Goal: Obtain resource: Download file/media

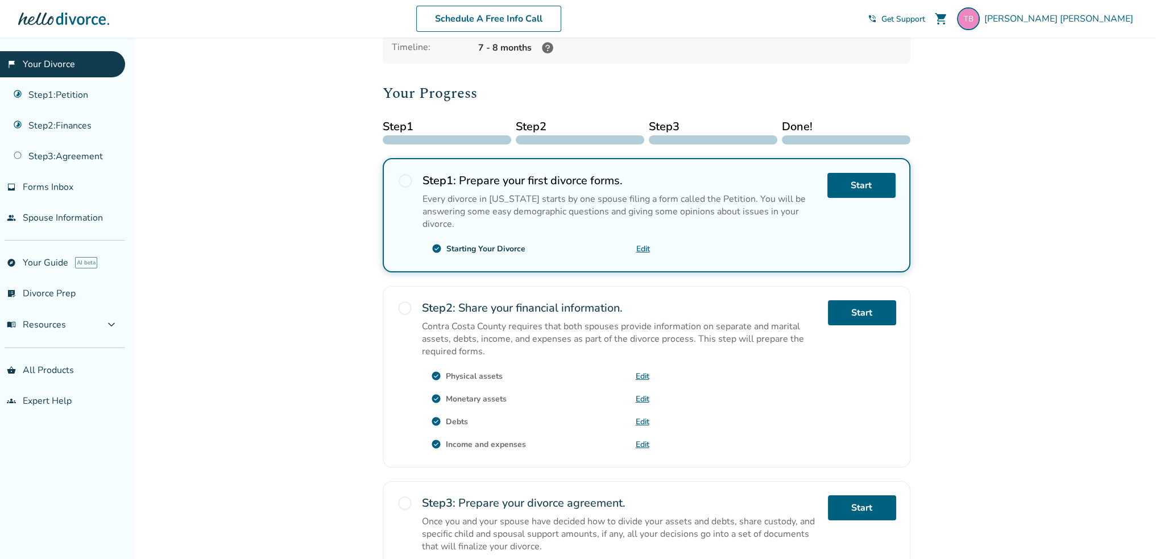
scroll to position [114, 0]
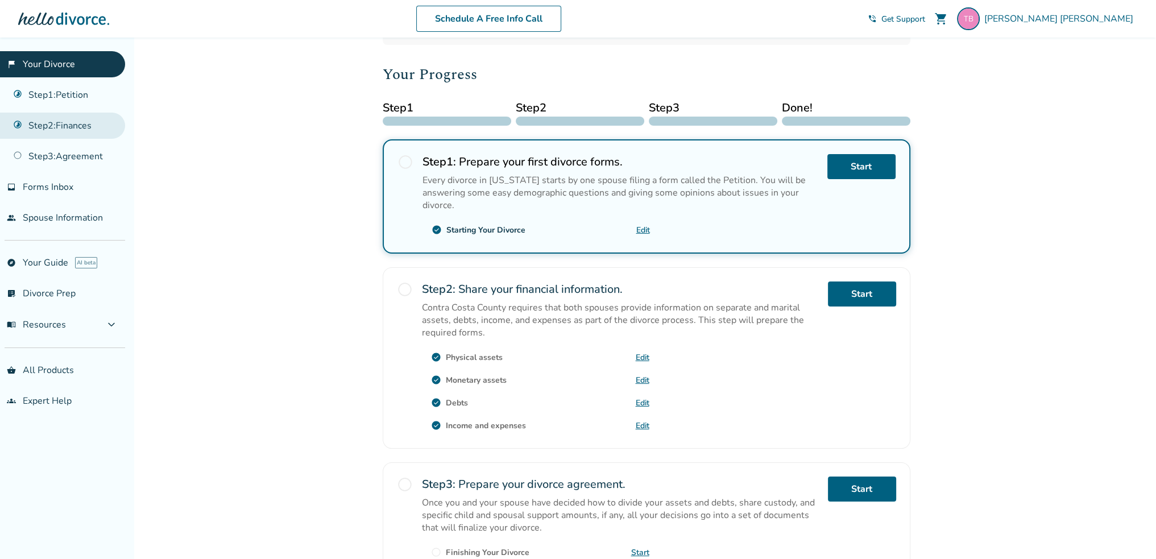
click at [90, 129] on link "Step 2 : Finances" at bounding box center [62, 126] width 125 height 26
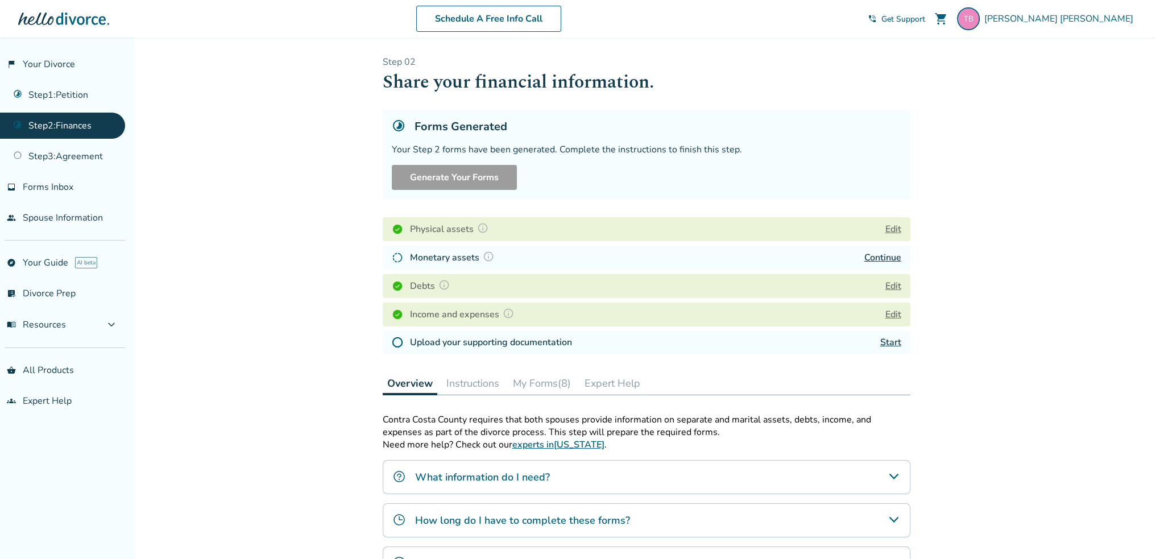
click at [780, 125] on div "Forms Generated" at bounding box center [646, 126] width 509 height 15
click at [887, 255] on link "Continue" at bounding box center [882, 257] width 37 height 13
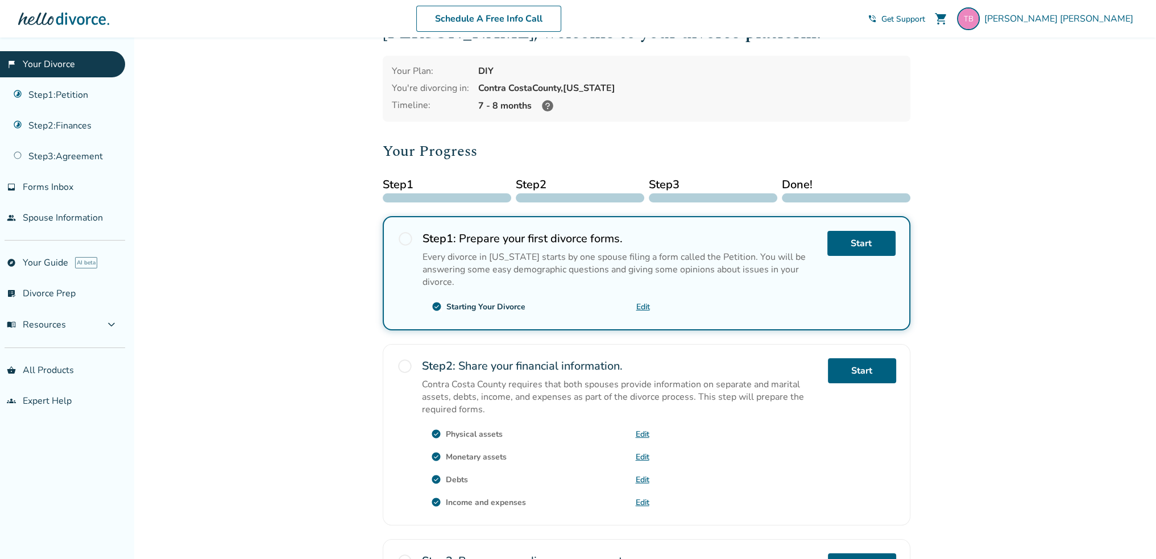
scroll to position [57, 0]
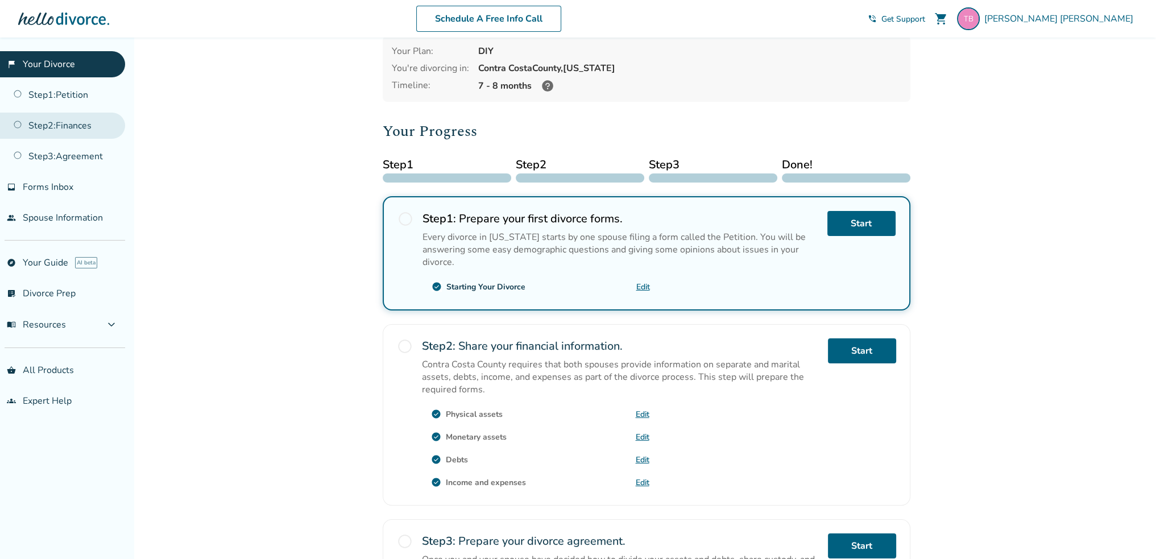
click at [55, 118] on link "Step 2 : Finances" at bounding box center [62, 126] width 125 height 26
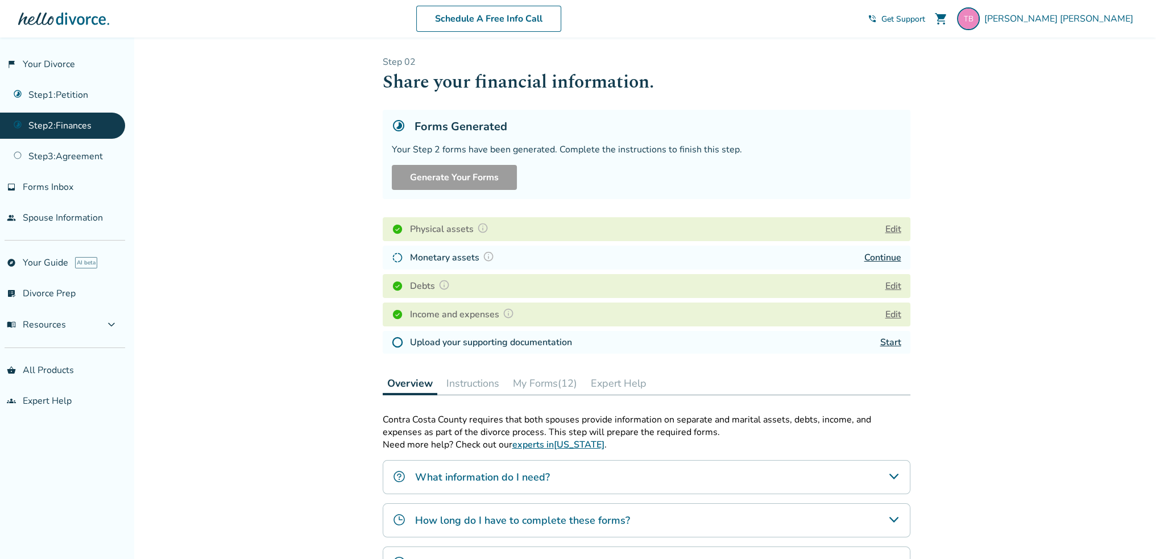
click at [885, 255] on link "Continue" at bounding box center [882, 257] width 37 height 13
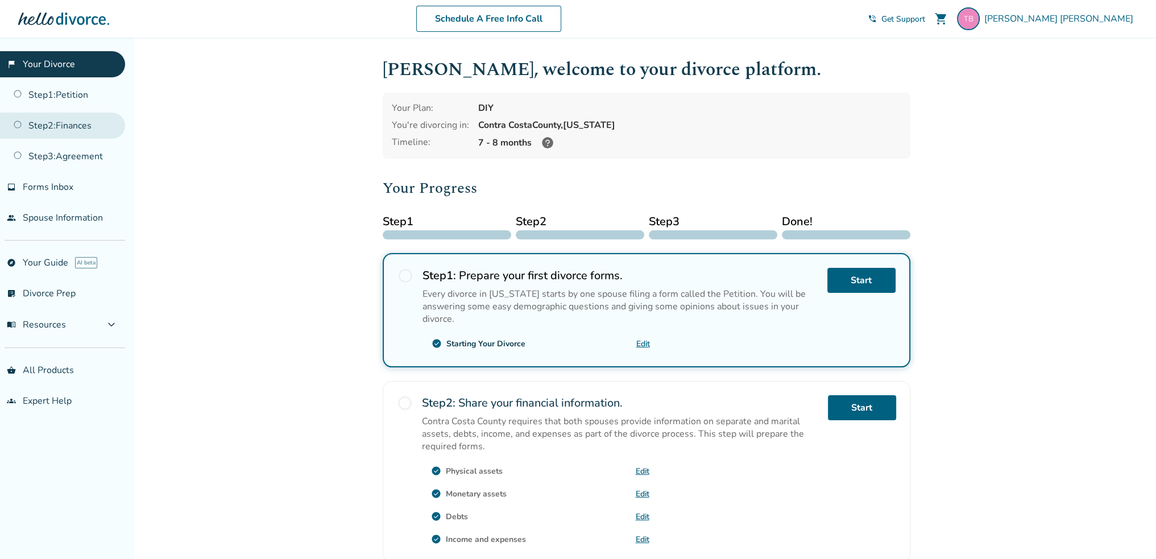
click at [82, 127] on link "Step 2 : Finances" at bounding box center [62, 126] width 125 height 26
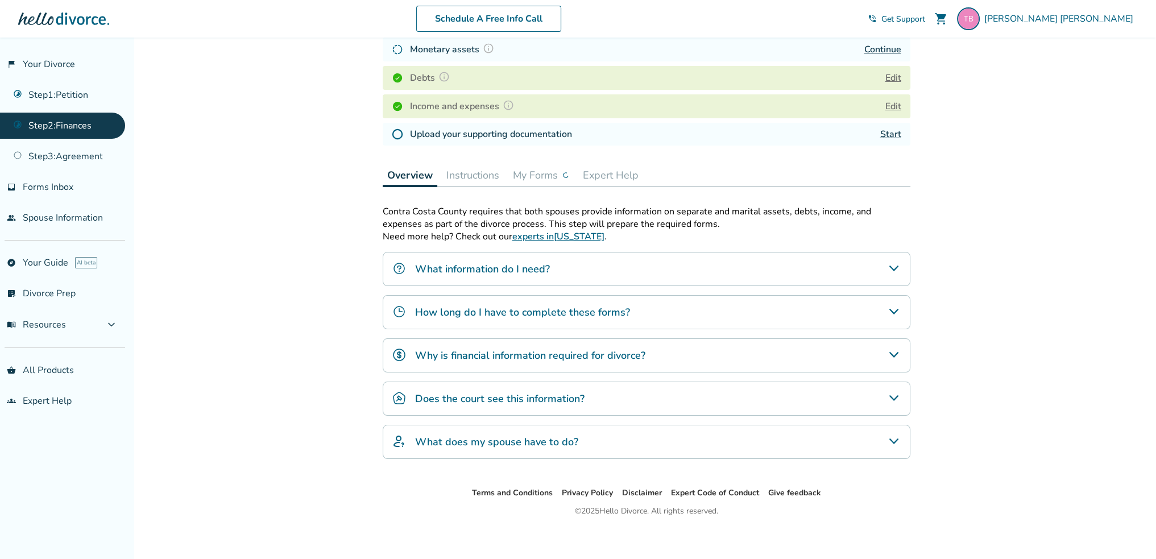
scroll to position [213, 0]
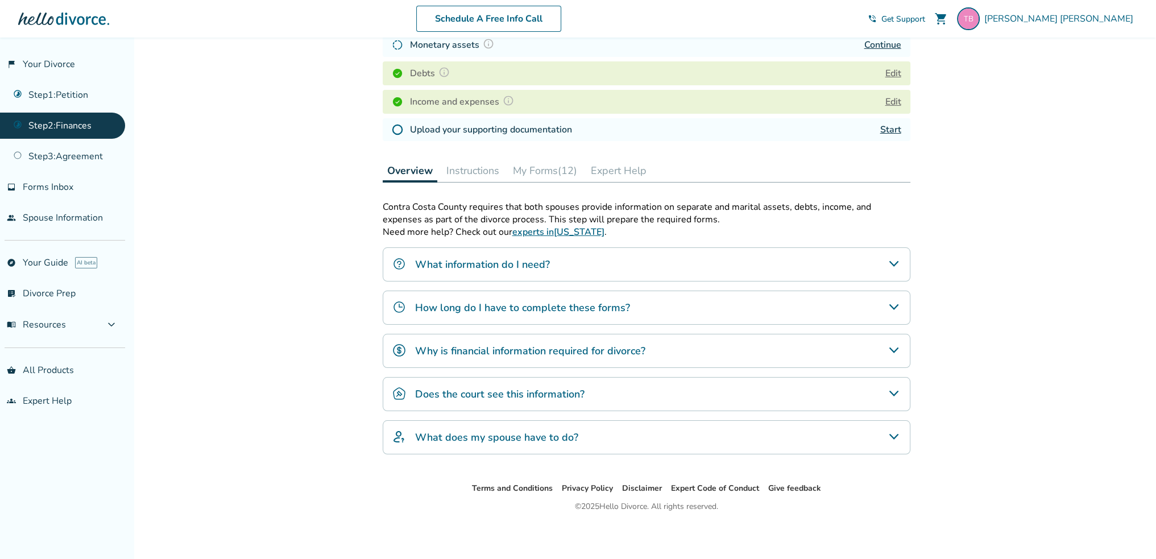
click at [555, 172] on button "My Forms (12)" at bounding box center [544, 170] width 73 height 23
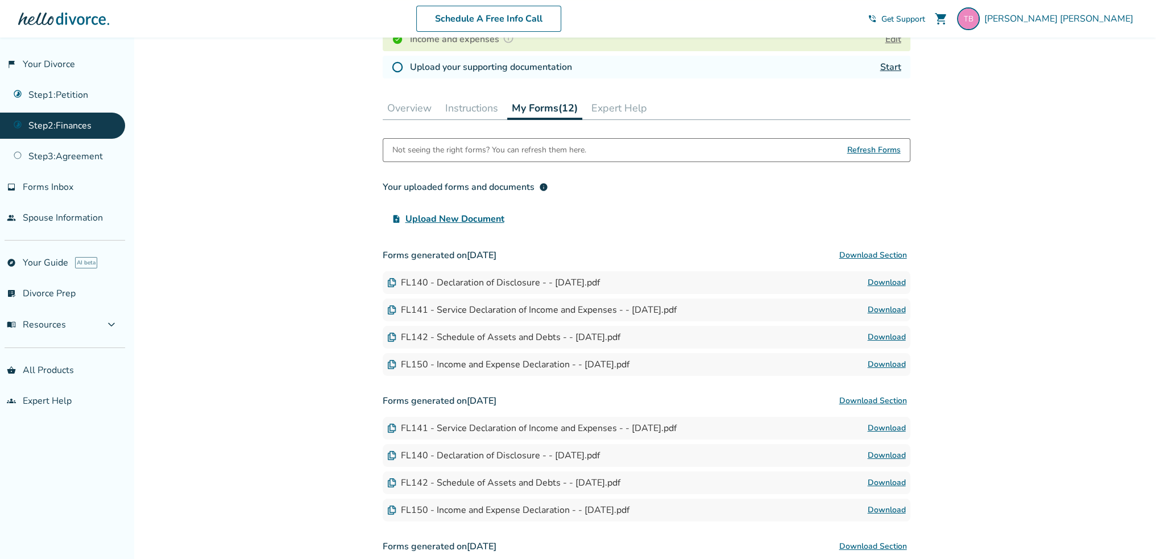
scroll to position [326, 0]
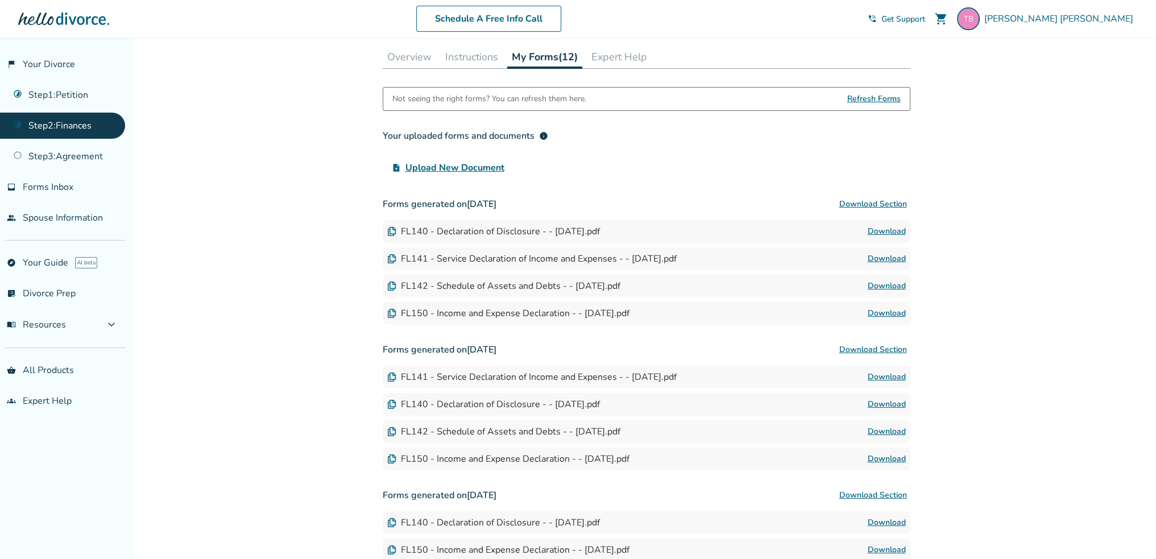
click at [861, 205] on button "Download Section" at bounding box center [873, 204] width 74 height 23
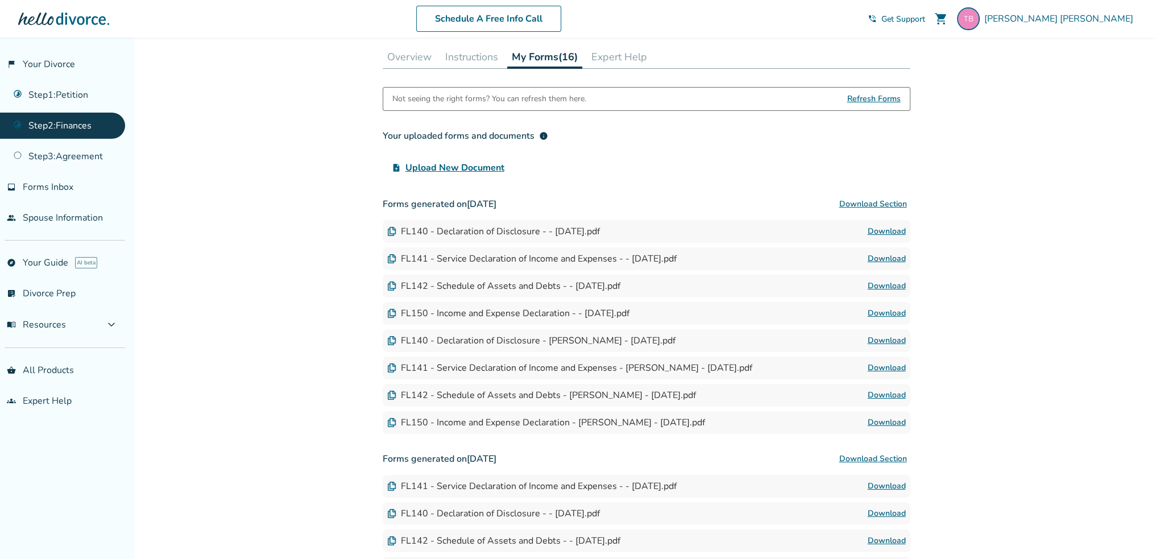
click at [886, 312] on link "Download" at bounding box center [887, 313] width 38 height 14
click at [876, 255] on link "Download" at bounding box center [887, 259] width 38 height 14
click at [884, 422] on link "Download" at bounding box center [887, 423] width 38 height 14
click at [878, 363] on link "Download" at bounding box center [887, 368] width 38 height 14
click at [878, 397] on link "Download" at bounding box center [887, 395] width 38 height 14
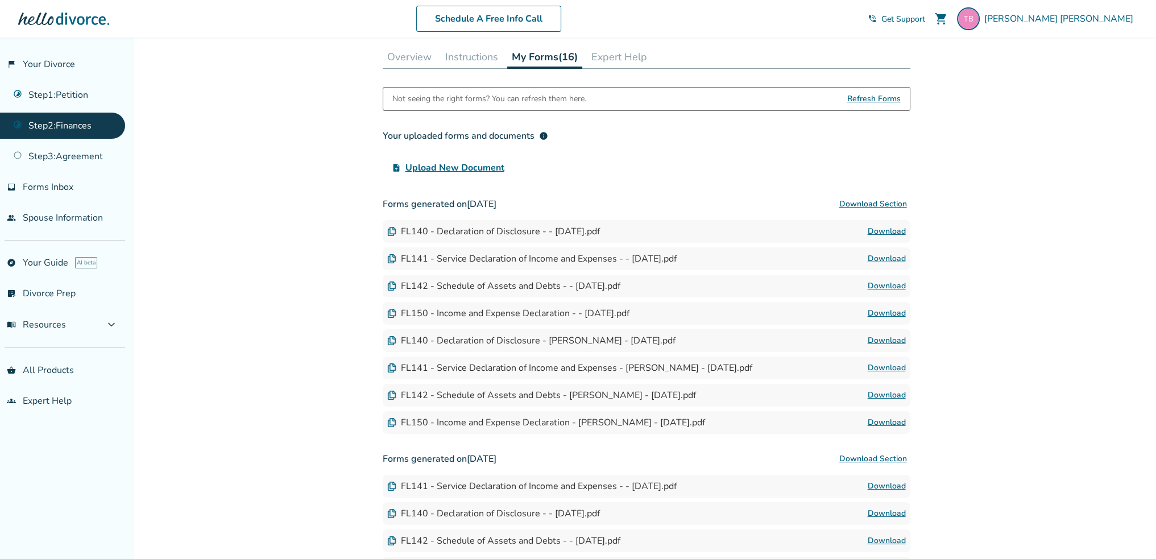
click at [882, 341] on link "Download" at bounding box center [887, 341] width 38 height 14
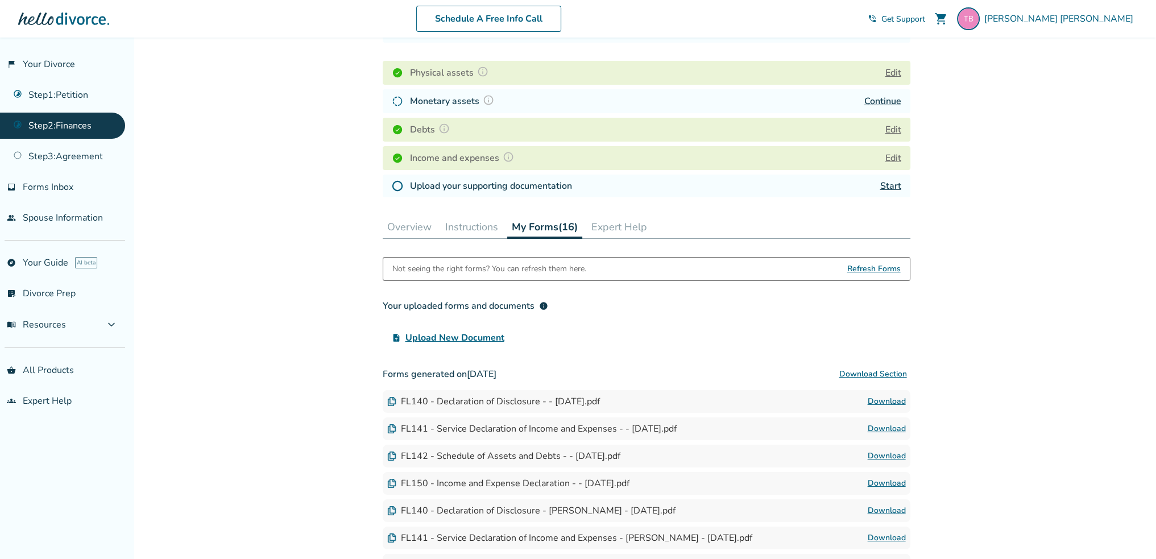
scroll to position [156, 0]
click at [891, 158] on button "Edit" at bounding box center [893, 159] width 16 height 14
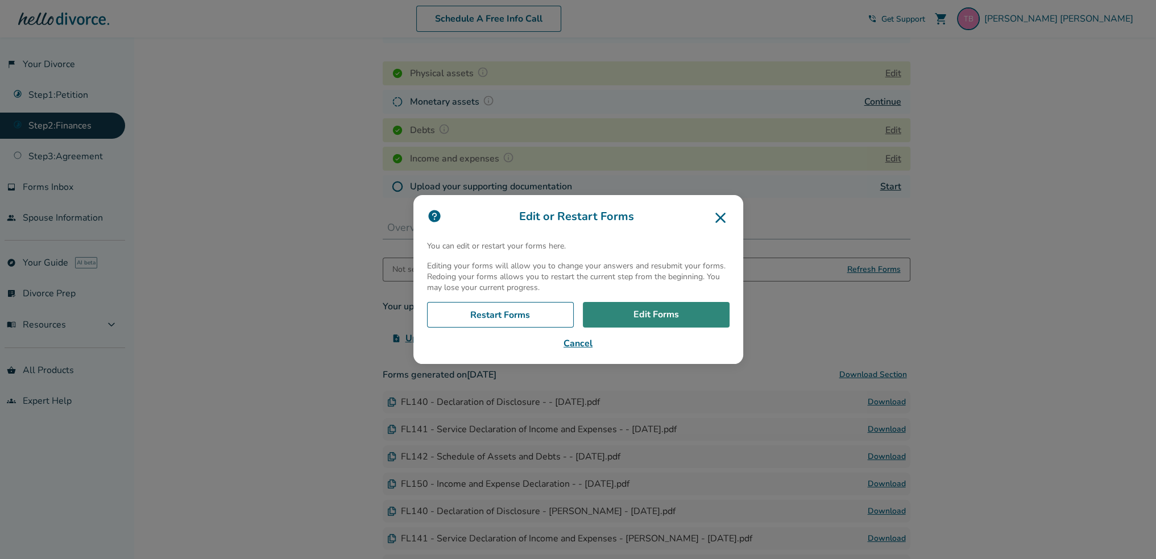
click at [632, 316] on link "Edit Forms" at bounding box center [656, 315] width 147 height 26
